Goal: Task Accomplishment & Management: Complete application form

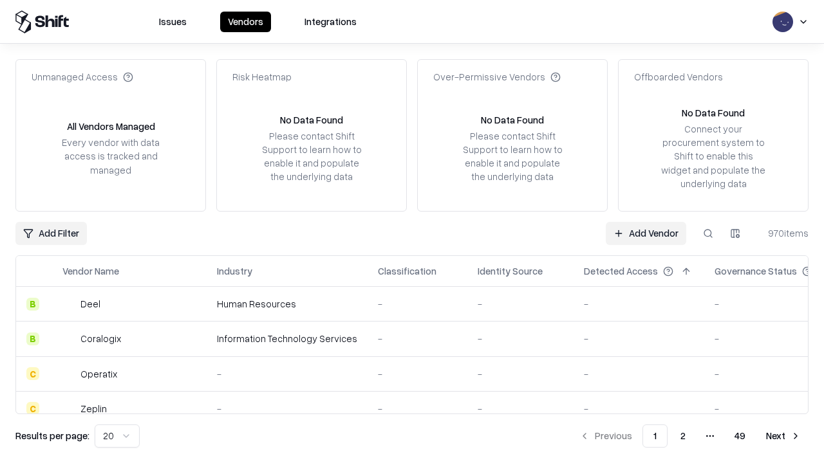
click at [646, 233] on link "Add Vendor" at bounding box center [646, 233] width 80 height 23
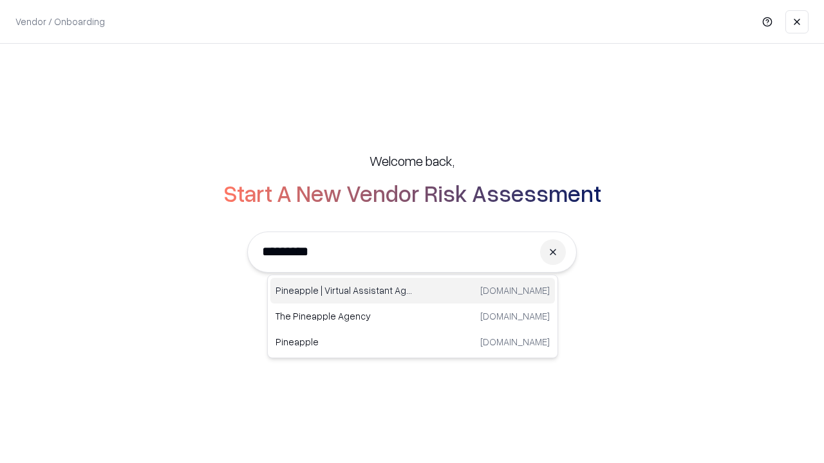
click at [413, 291] on div "Pineapple | Virtual Assistant Agency [DOMAIN_NAME]" at bounding box center [412, 291] width 284 height 26
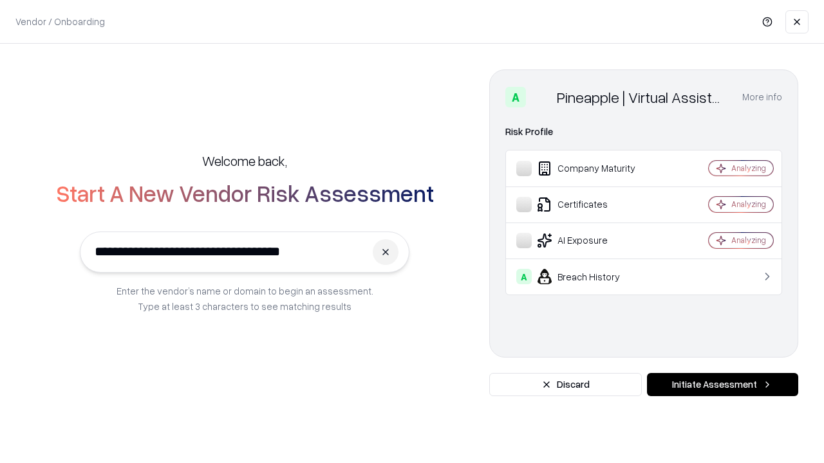
type input "**********"
click at [722, 385] on button "Initiate Assessment" at bounding box center [722, 384] width 151 height 23
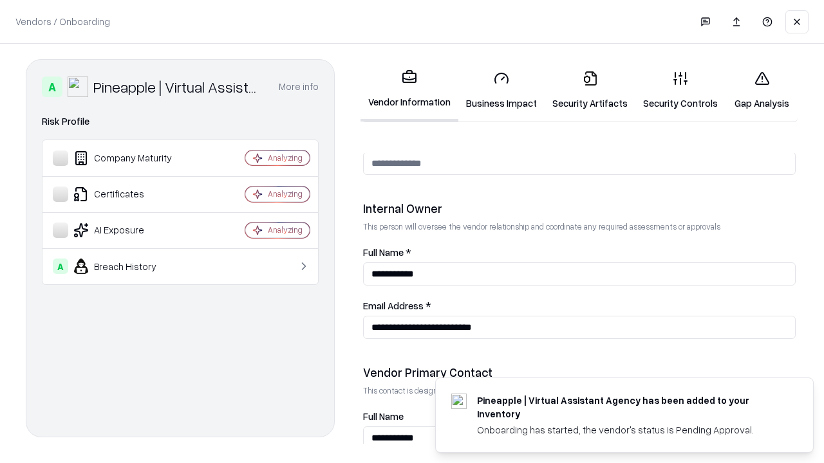
scroll to position [667, 0]
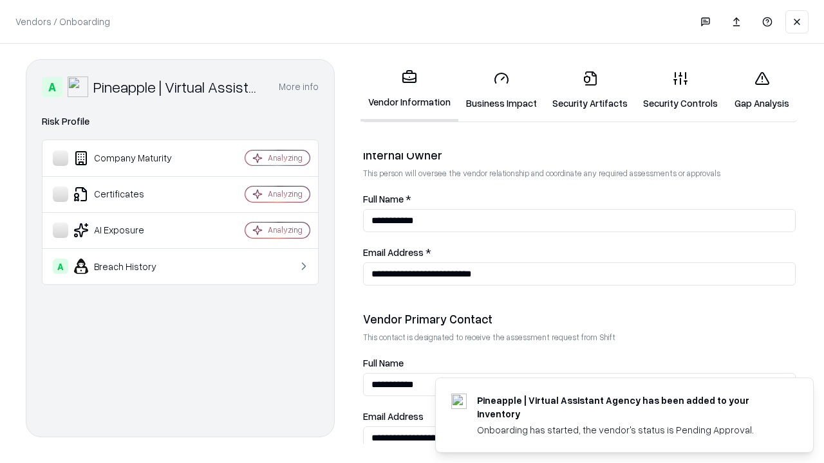
click at [501, 90] on link "Business Impact" at bounding box center [501, 91] width 86 height 60
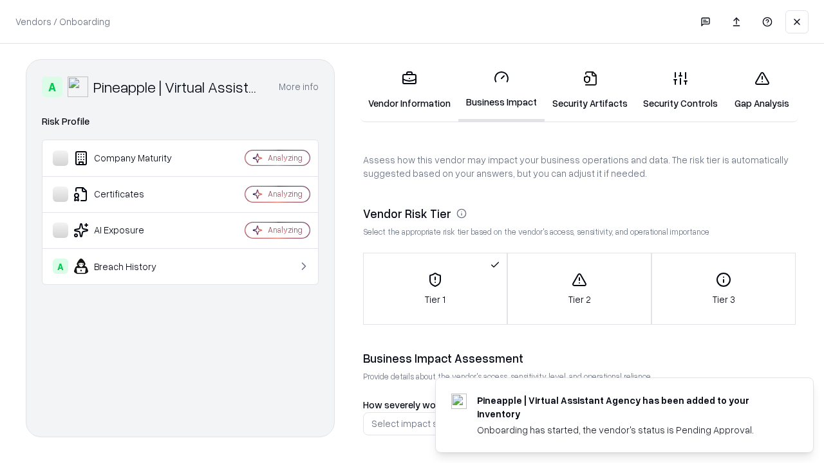
click at [590, 90] on link "Security Artifacts" at bounding box center [590, 91] width 91 height 60
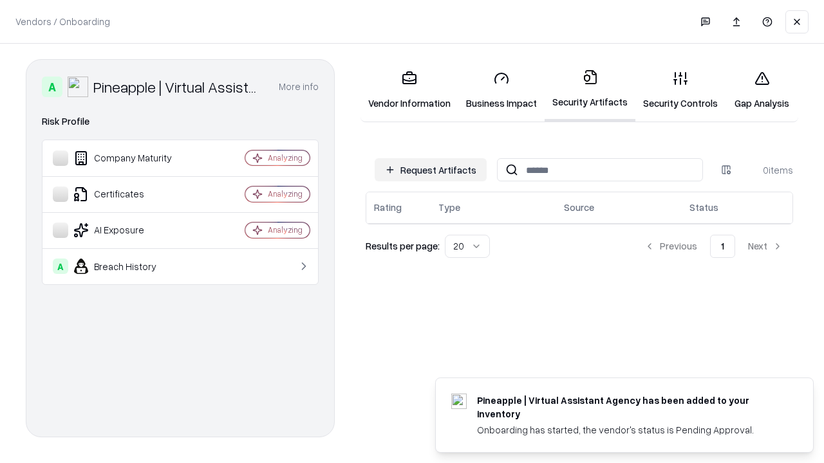
click at [431, 170] on button "Request Artifacts" at bounding box center [431, 169] width 112 height 23
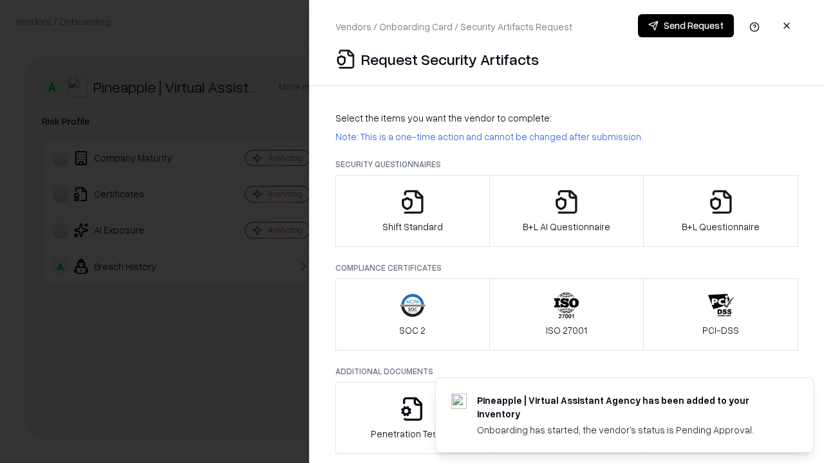
click at [412, 211] on icon "button" at bounding box center [413, 202] width 26 height 26
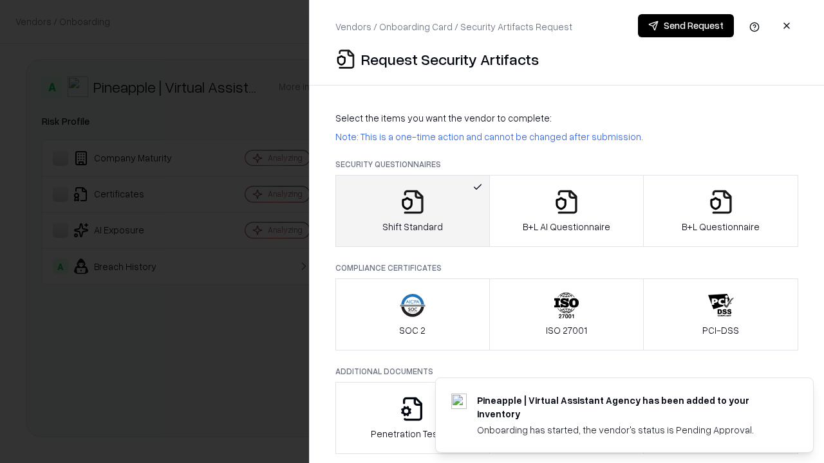
click at [685, 26] on button "Send Request" at bounding box center [686, 25] width 96 height 23
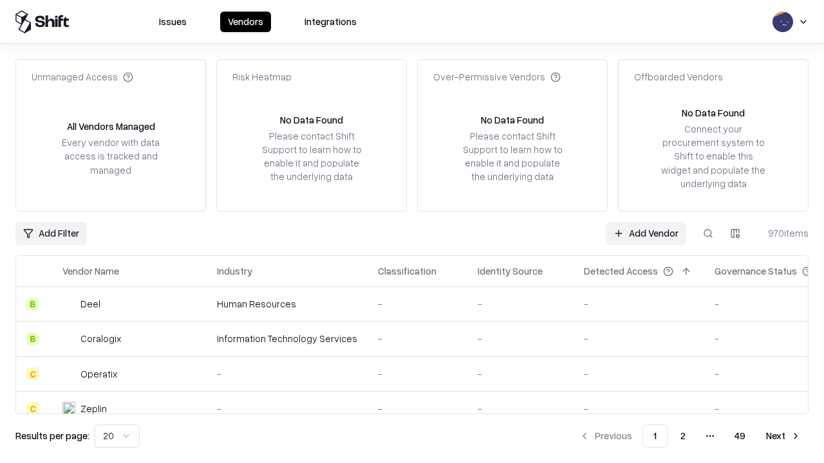
click at [708, 233] on button at bounding box center [707, 233] width 23 height 23
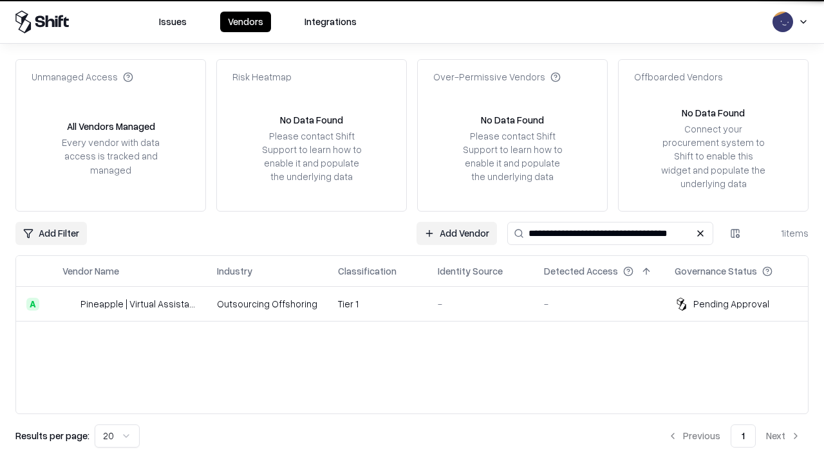
type input "**********"
click at [420, 304] on td "Tier 1" at bounding box center [378, 304] width 100 height 35
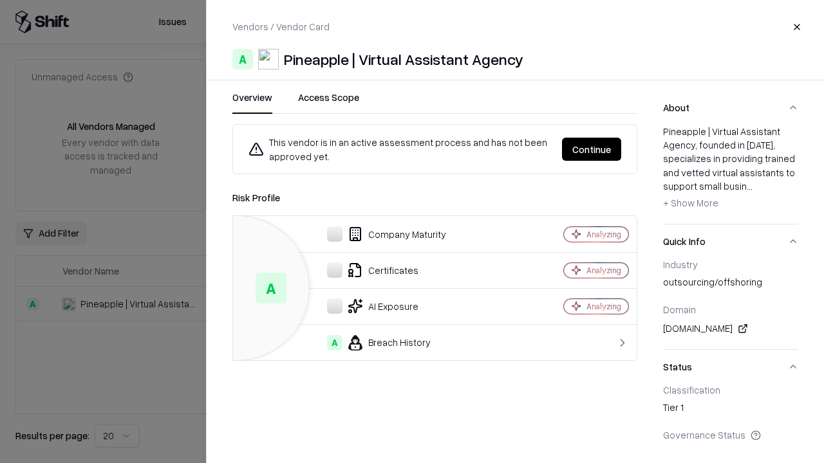
click at [592, 149] on button "Continue" at bounding box center [591, 149] width 59 height 23
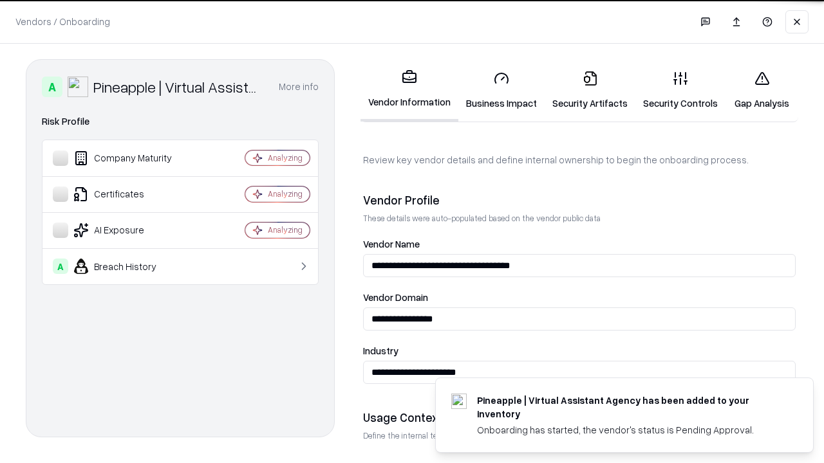
click at [590, 90] on link "Security Artifacts" at bounding box center [590, 91] width 91 height 60
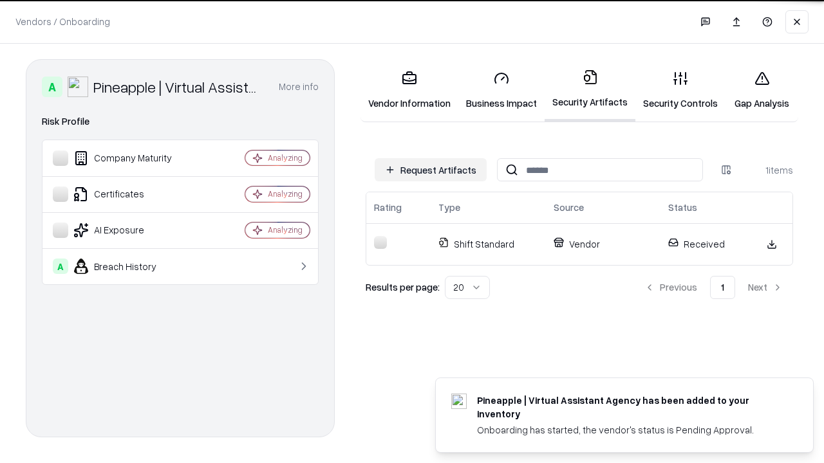
click at [761, 90] on link "Gap Analysis" at bounding box center [761, 91] width 73 height 60
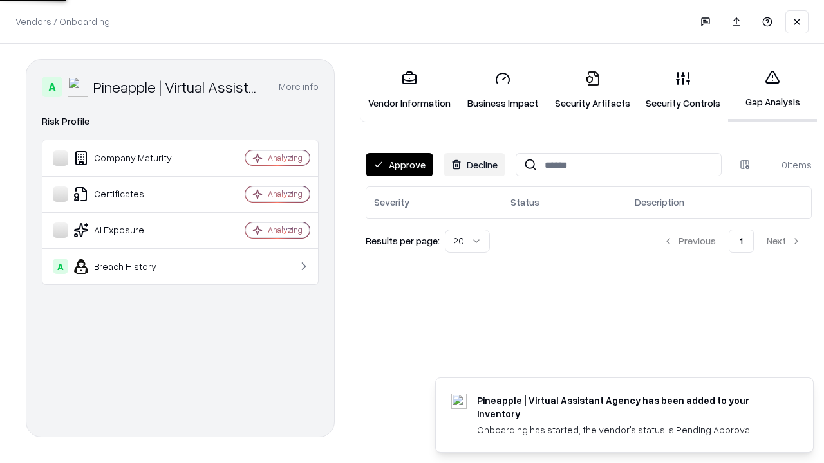
click at [399, 165] on button "Approve" at bounding box center [400, 164] width 68 height 23
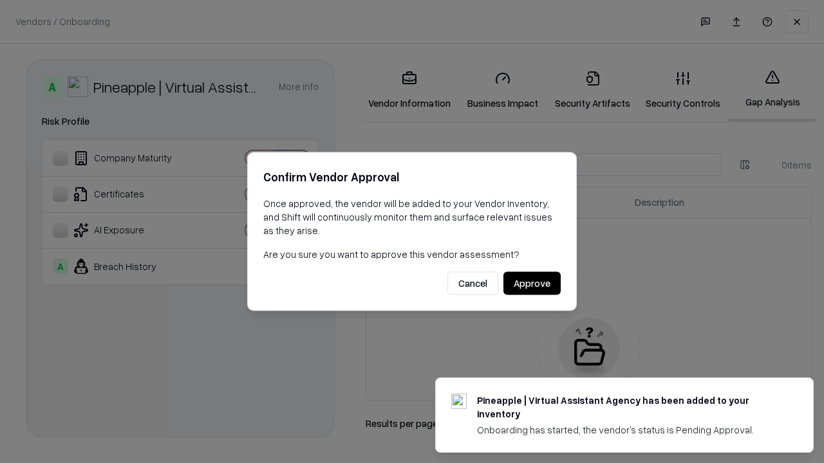
click at [532, 283] on button "Approve" at bounding box center [531, 283] width 57 height 23
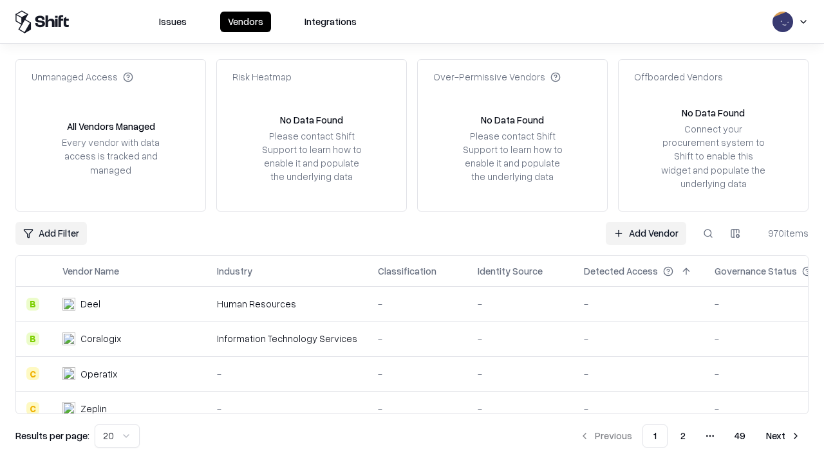
type input "**********"
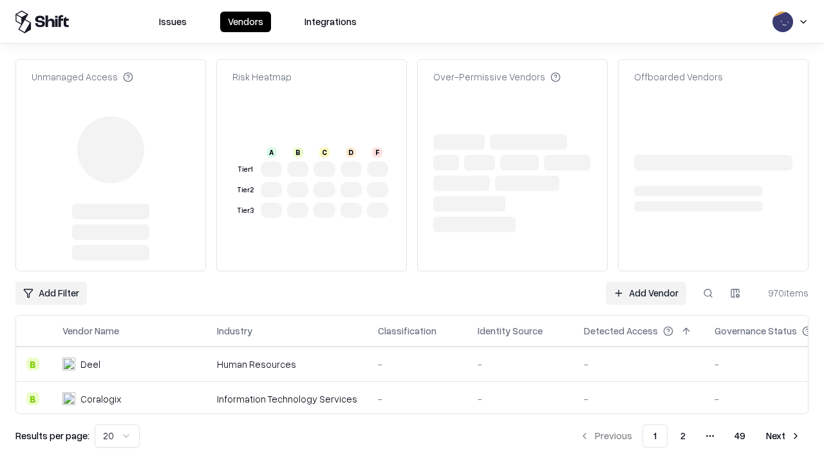
click at [646, 294] on link "Add Vendor" at bounding box center [646, 293] width 80 height 23
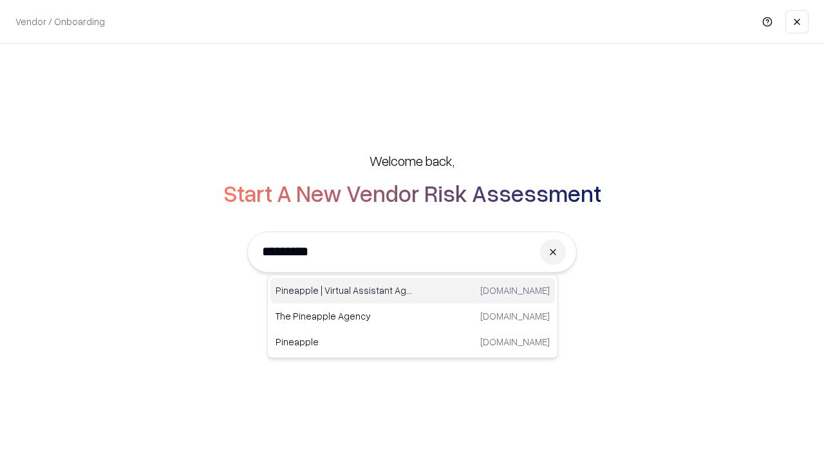
click at [413, 291] on div "Pineapple | Virtual Assistant Agency [DOMAIN_NAME]" at bounding box center [412, 291] width 284 height 26
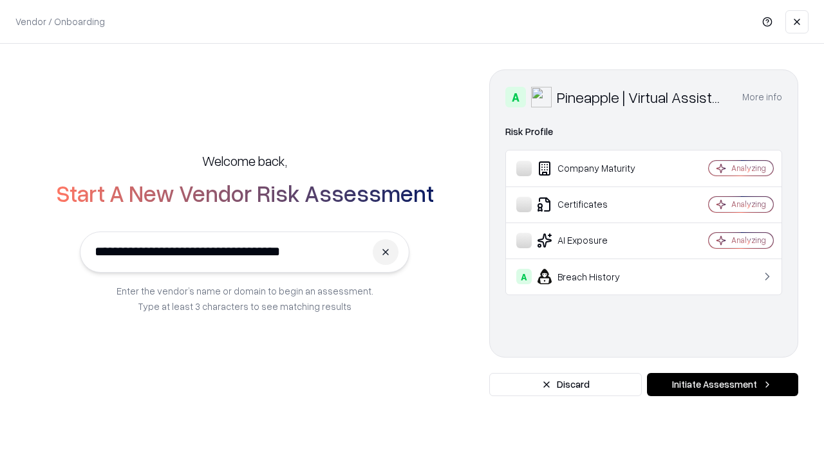
type input "**********"
click at [722, 385] on button "Initiate Assessment" at bounding box center [722, 384] width 151 height 23
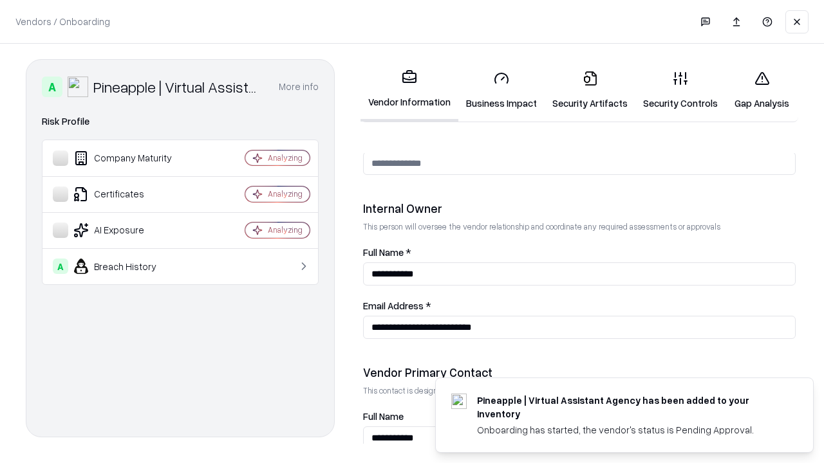
scroll to position [667, 0]
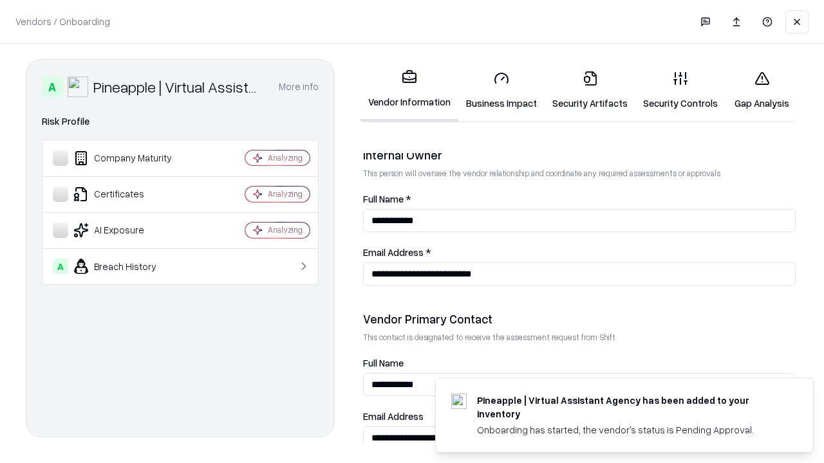
click at [761, 90] on link "Gap Analysis" at bounding box center [761, 91] width 73 height 60
